Goal: Information Seeking & Learning: Learn about a topic

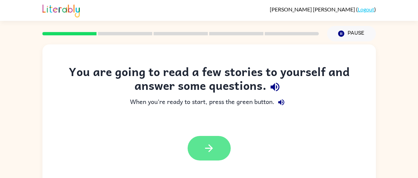
click at [216, 144] on button "button" at bounding box center [208, 148] width 43 height 25
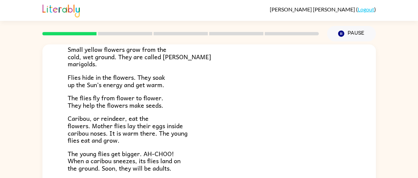
scroll to position [122, 0]
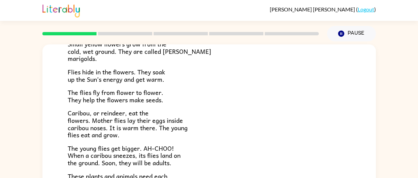
click at [236, 114] on p "Caribou, or reindeer, eat the flowers. Mother flies lay their eggs inside carib…" at bounding box center [209, 123] width 283 height 29
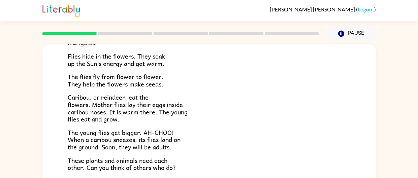
scroll to position [59, 0]
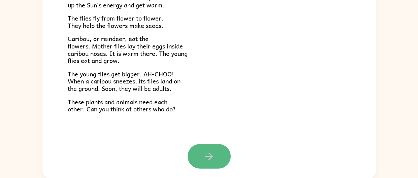
click at [218, 156] on button "button" at bounding box center [208, 156] width 43 height 25
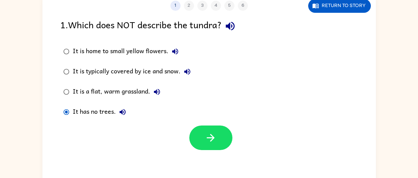
scroll to position [51, 0]
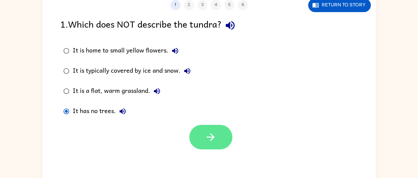
click at [206, 127] on button "button" at bounding box center [210, 137] width 43 height 25
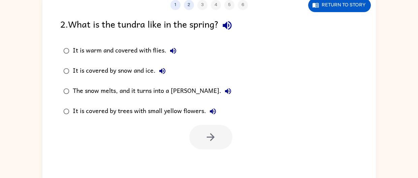
click at [148, 88] on div "The snow melts, and it turns into a [PERSON_NAME]." at bounding box center [154, 90] width 162 height 13
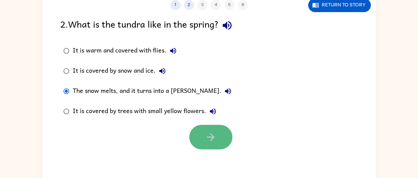
click at [201, 141] on button "button" at bounding box center [210, 137] width 43 height 25
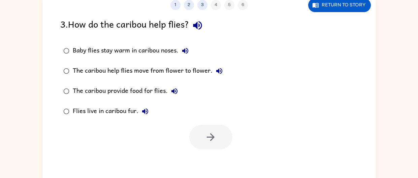
click at [119, 50] on div "Baby flies stay warm in caribou noses." at bounding box center [132, 50] width 119 height 13
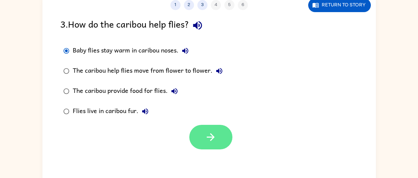
click at [205, 141] on icon "button" at bounding box center [211, 137] width 12 height 12
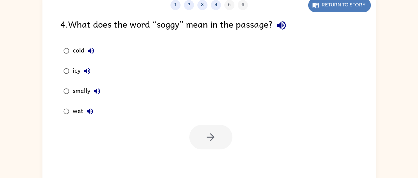
click at [336, 5] on button "Return to story" at bounding box center [339, 5] width 63 height 14
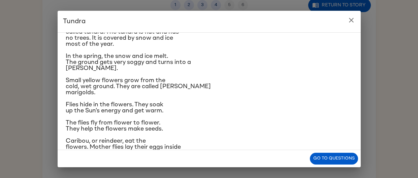
scroll to position [0, 0]
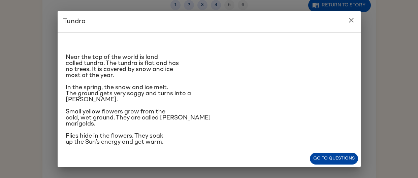
click at [328, 157] on button "Go to questions" at bounding box center [334, 159] width 48 height 12
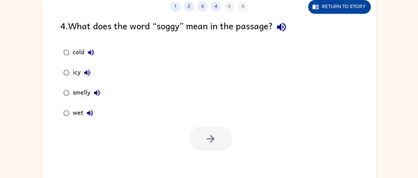
click at [340, 4] on button "Return to story" at bounding box center [339, 7] width 63 height 14
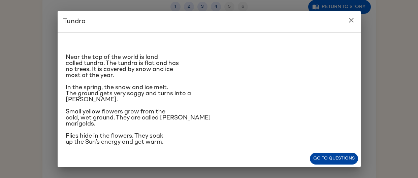
click at [333, 161] on button "Go to questions" at bounding box center [334, 159] width 48 height 12
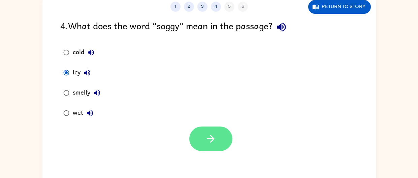
click at [205, 134] on icon "button" at bounding box center [211, 139] width 12 height 12
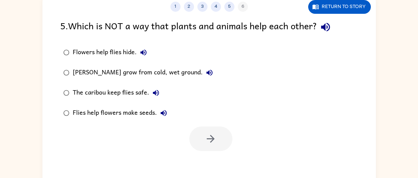
click at [157, 69] on div "[PERSON_NAME] grow from cold, wet ground." at bounding box center [144, 72] width 143 height 13
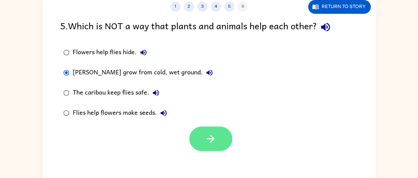
click at [207, 135] on icon "button" at bounding box center [211, 139] width 12 height 12
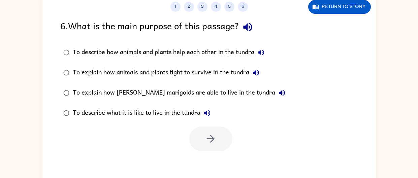
click at [125, 113] on div "To describe what it is like to live in the tundra" at bounding box center [143, 112] width 141 height 13
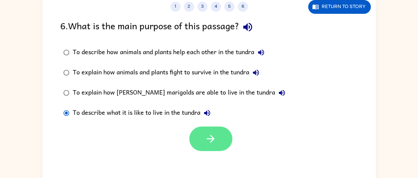
click at [213, 143] on icon "button" at bounding box center [211, 139] width 12 height 12
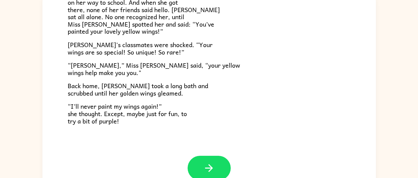
scroll to position [188, 0]
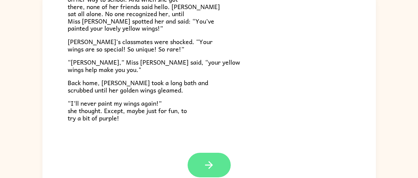
click at [203, 158] on button "button" at bounding box center [208, 165] width 43 height 25
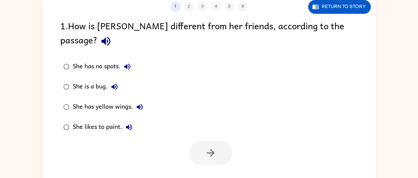
scroll to position [0, 0]
click at [88, 100] on div "She has yellow wings." at bounding box center [110, 106] width 74 height 13
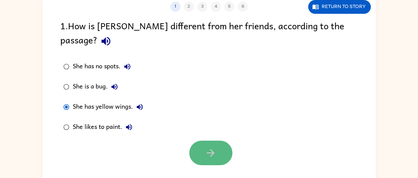
click at [218, 141] on button "button" at bounding box center [210, 153] width 43 height 25
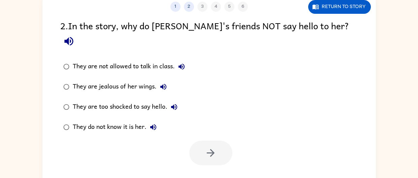
click at [135, 121] on div "They do not know it is her." at bounding box center [116, 127] width 87 height 13
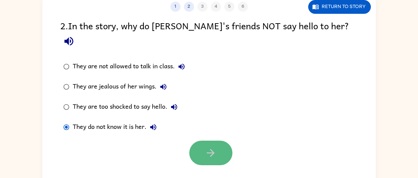
click at [202, 141] on button "button" at bounding box center [210, 153] width 43 height 25
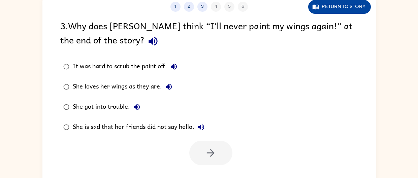
click at [342, 4] on button "Return to story" at bounding box center [339, 7] width 63 height 14
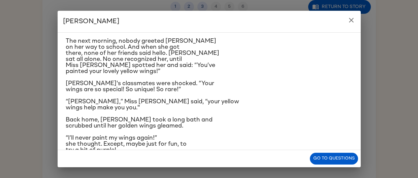
scroll to position [141, 0]
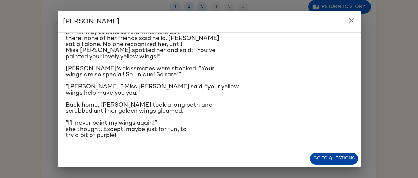
click at [329, 157] on button "Go to questions" at bounding box center [334, 159] width 48 height 12
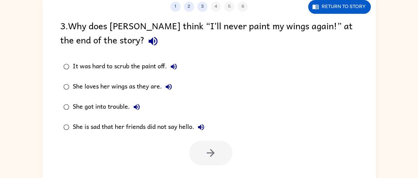
click at [167, 121] on div "She is sad that her friends did not say hello." at bounding box center [140, 127] width 135 height 13
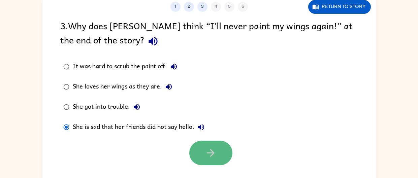
click at [205, 150] on icon "button" at bounding box center [211, 153] width 12 height 12
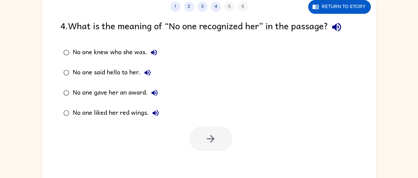
click at [115, 52] on div "No one knew who she was." at bounding box center [117, 52] width 88 height 13
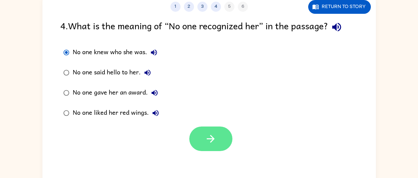
click at [211, 137] on icon "button" at bounding box center [211, 139] width 12 height 12
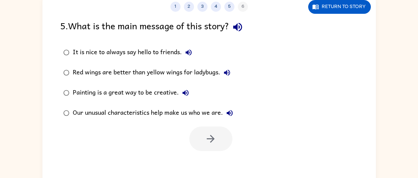
click at [197, 112] on div "Our unusual characteristics help make us who we are." at bounding box center [155, 112] width 164 height 13
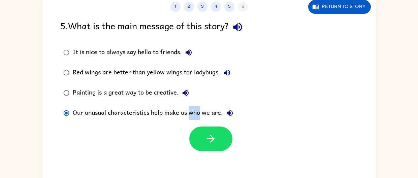
click at [197, 112] on div "Our unusual characteristics help make us who we are." at bounding box center [155, 112] width 164 height 13
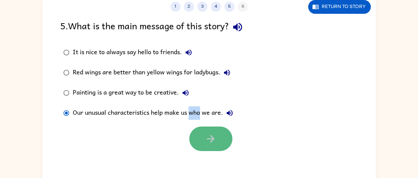
click at [202, 139] on button "button" at bounding box center [210, 139] width 43 height 25
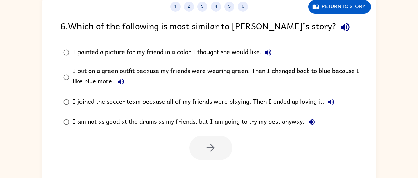
click at [164, 75] on div "I put on a green outfit because my friends were wearing green. Then I changed b…" at bounding box center [220, 77] width 294 height 23
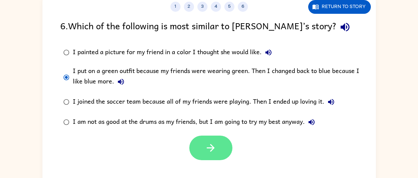
click at [208, 154] on button "button" at bounding box center [210, 148] width 43 height 25
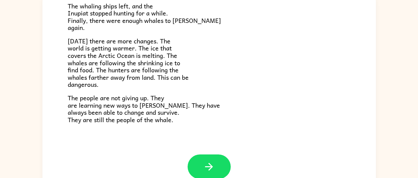
scroll to position [227, 0]
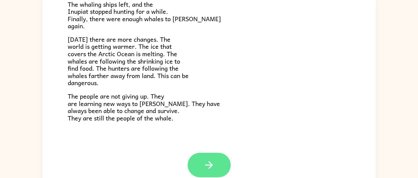
click at [208, 161] on icon "button" at bounding box center [209, 165] width 8 height 8
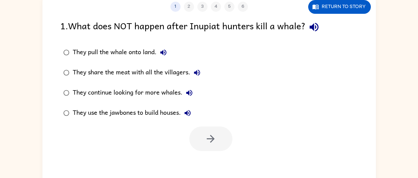
scroll to position [0, 0]
click at [150, 88] on div "They continue looking for more whales." at bounding box center [134, 92] width 123 height 13
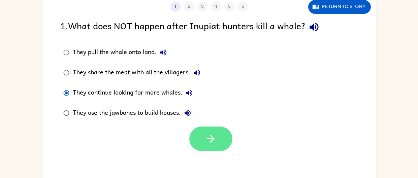
click at [199, 136] on button "button" at bounding box center [210, 139] width 43 height 25
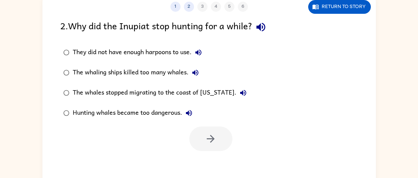
click at [154, 66] on div "The whaling ships killed too many whales." at bounding box center [137, 72] width 129 height 13
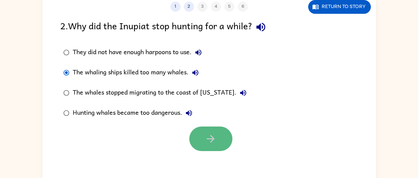
click at [222, 136] on button "button" at bounding box center [210, 139] width 43 height 25
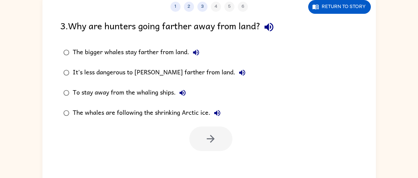
click at [150, 69] on div "It's less dangerous to [PERSON_NAME] farther from land." at bounding box center [161, 72] width 176 height 13
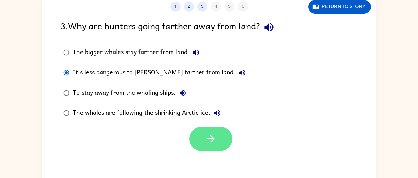
click at [208, 137] on icon "button" at bounding box center [211, 139] width 12 height 12
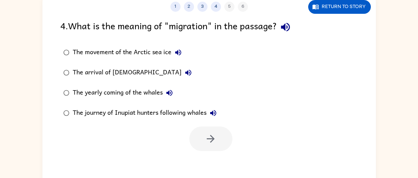
click at [147, 95] on div "The yearly coming of the whales" at bounding box center [124, 92] width 103 height 13
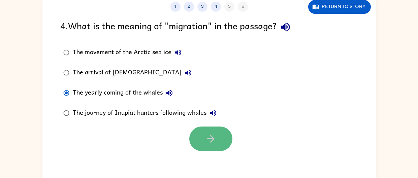
click at [215, 132] on button "button" at bounding box center [210, 139] width 43 height 25
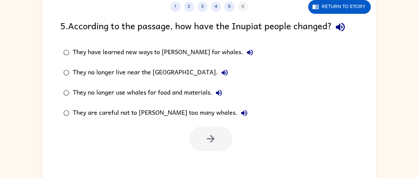
click at [171, 108] on div "They are careful not to [PERSON_NAME] too many whales." at bounding box center [162, 112] width 178 height 13
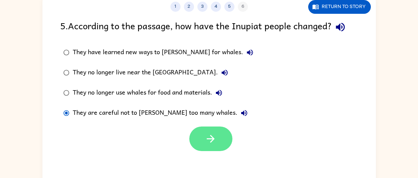
click at [202, 131] on button "button" at bounding box center [210, 139] width 43 height 25
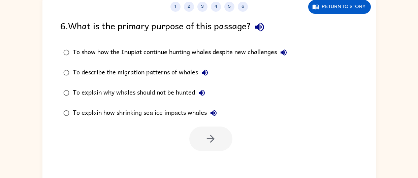
click at [143, 90] on div "To explain why whales should not be hunted" at bounding box center [141, 92] width 136 height 13
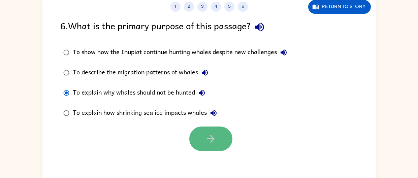
click at [212, 138] on icon "button" at bounding box center [211, 139] width 8 height 8
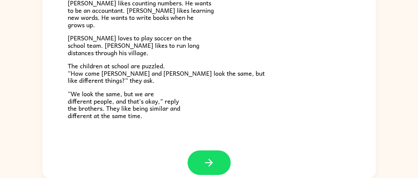
scroll to position [145, 0]
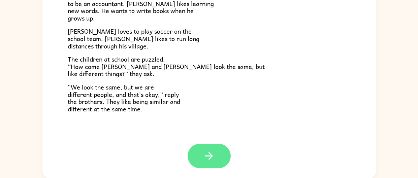
click at [211, 149] on button "button" at bounding box center [208, 156] width 43 height 25
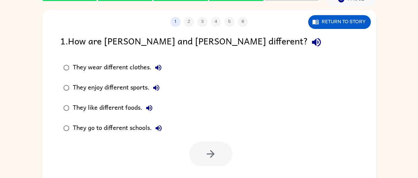
scroll to position [27, 0]
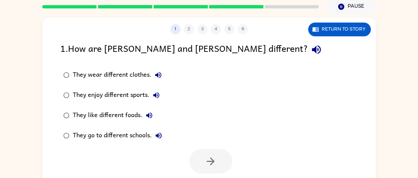
click at [109, 92] on div "They enjoy different sports." at bounding box center [118, 95] width 90 height 13
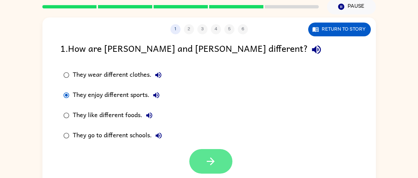
click at [206, 159] on icon "button" at bounding box center [211, 162] width 12 height 12
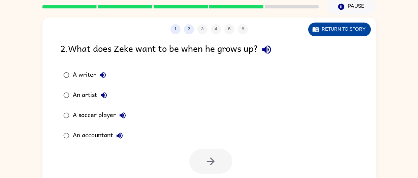
click at [330, 28] on button "Return to story" at bounding box center [339, 30] width 63 height 14
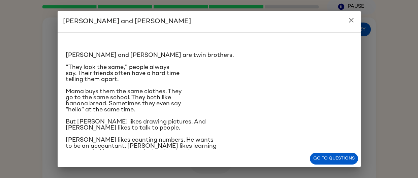
scroll to position [0, 0]
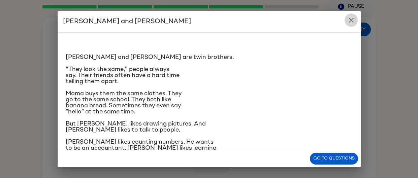
click at [356, 19] on button "close" at bounding box center [350, 19] width 13 height 13
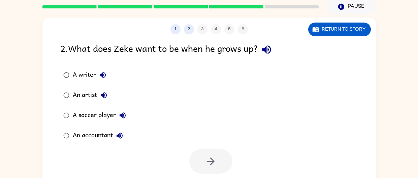
click at [89, 73] on div "A writer" at bounding box center [91, 74] width 37 height 13
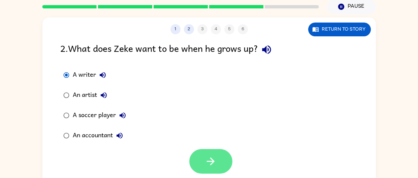
click at [204, 155] on button "button" at bounding box center [210, 161] width 43 height 25
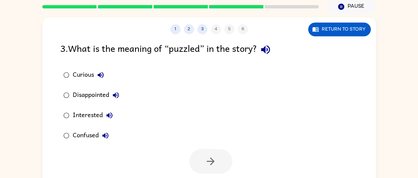
click at [83, 112] on div "Interested" at bounding box center [94, 115] width 43 height 13
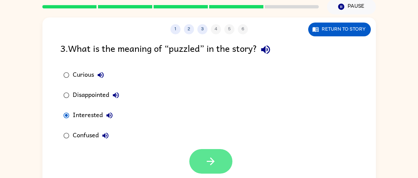
click at [211, 162] on icon "button" at bounding box center [211, 162] width 12 height 12
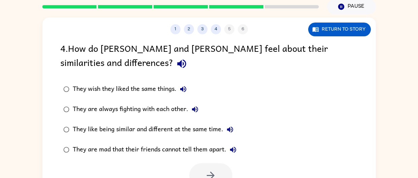
click at [174, 124] on div "They like being similar and different at the same time." at bounding box center [155, 129] width 164 height 13
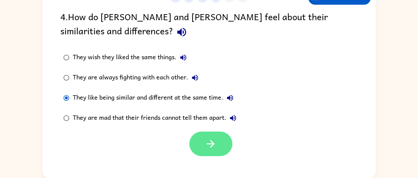
click at [199, 139] on button "button" at bounding box center [210, 144] width 43 height 25
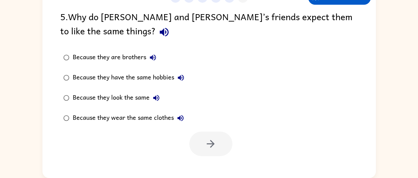
click at [149, 115] on div "Because they wear the same clothes" at bounding box center [130, 117] width 114 height 13
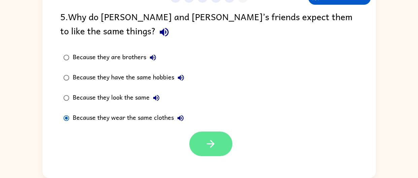
click at [206, 144] on icon "button" at bounding box center [211, 144] width 12 height 12
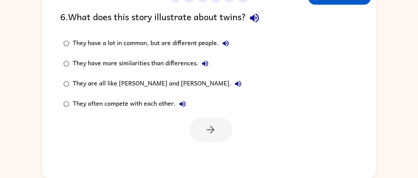
click at [128, 60] on div "They have more similarities than differences." at bounding box center [142, 63] width 139 height 13
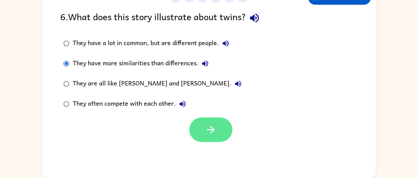
click at [212, 125] on icon "button" at bounding box center [211, 130] width 12 height 12
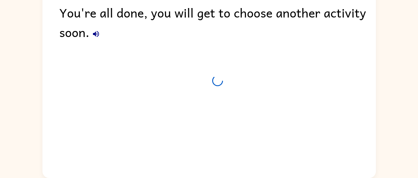
scroll to position [46, 0]
